Goal: Task Accomplishment & Management: Complete application form

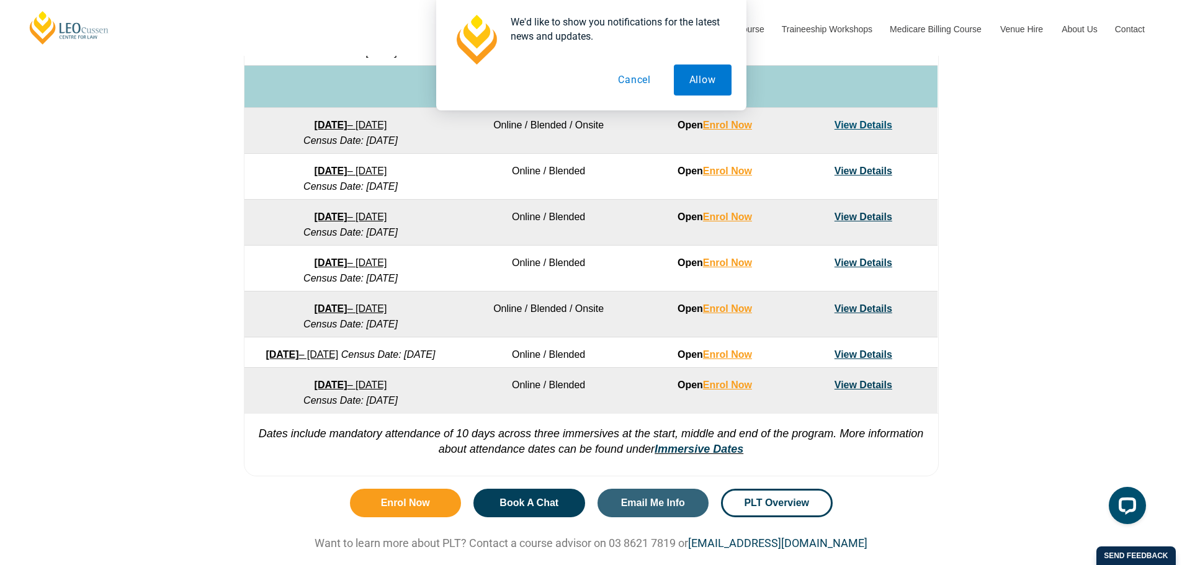
scroll to position [807, 0]
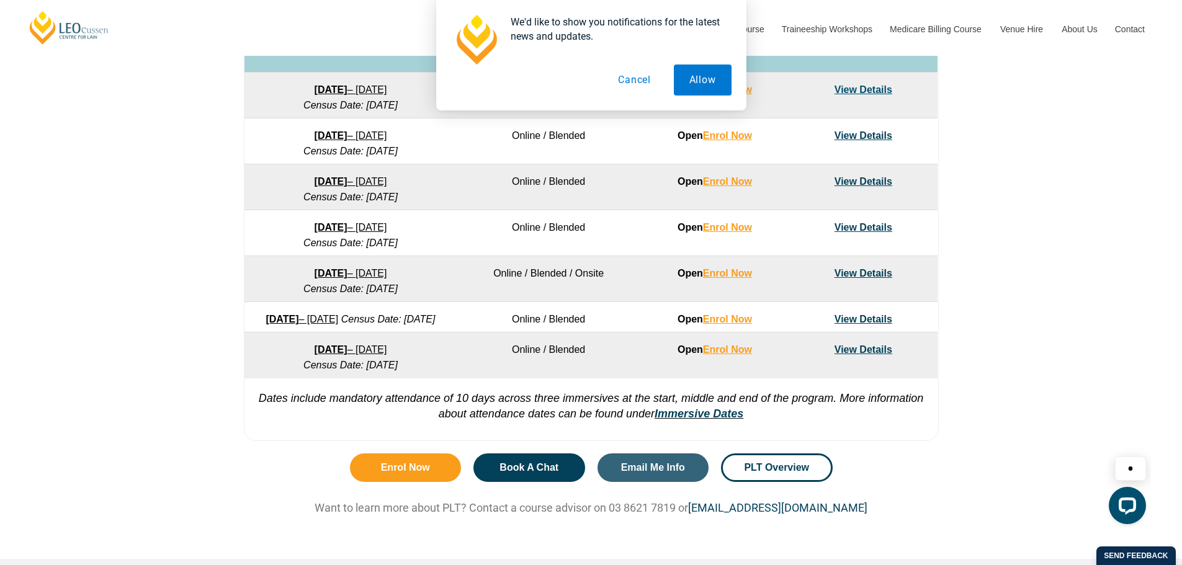
click at [851, 320] on link "View Details" at bounding box center [864, 319] width 58 height 11
